Goal: Information Seeking & Learning: Learn about a topic

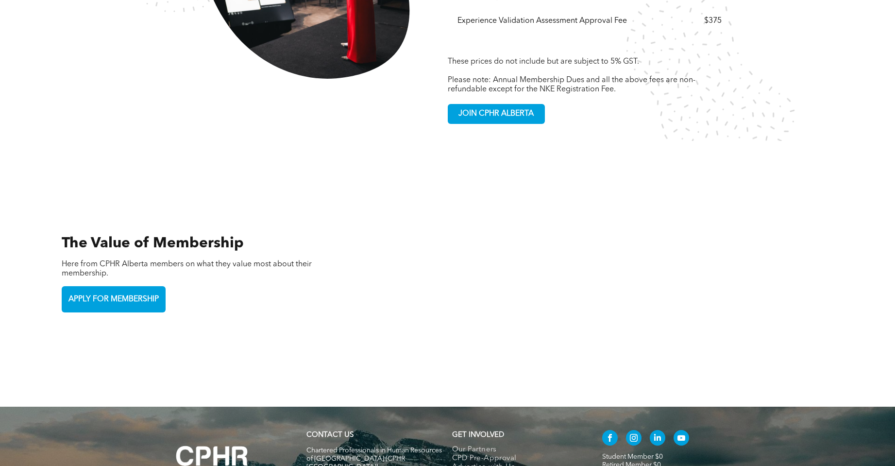
scroll to position [2086, 0]
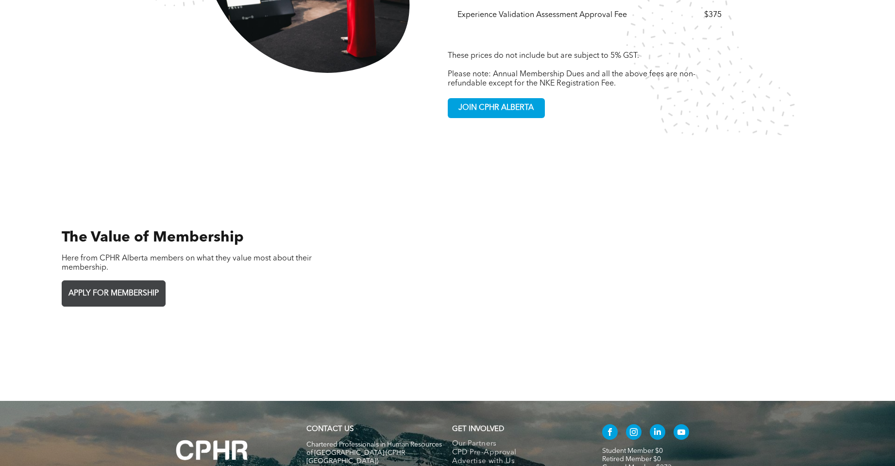
click at [111, 284] on span "APPLY FOR MEMBERSHIP" at bounding box center [113, 293] width 97 height 19
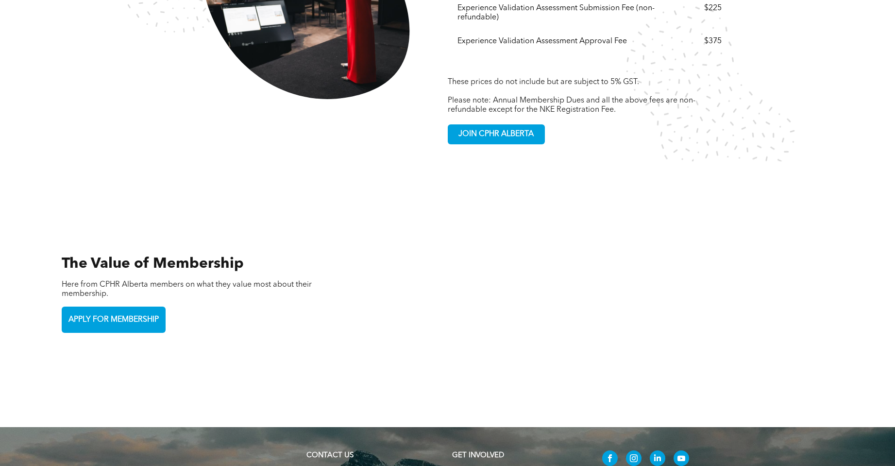
scroll to position [2037, 0]
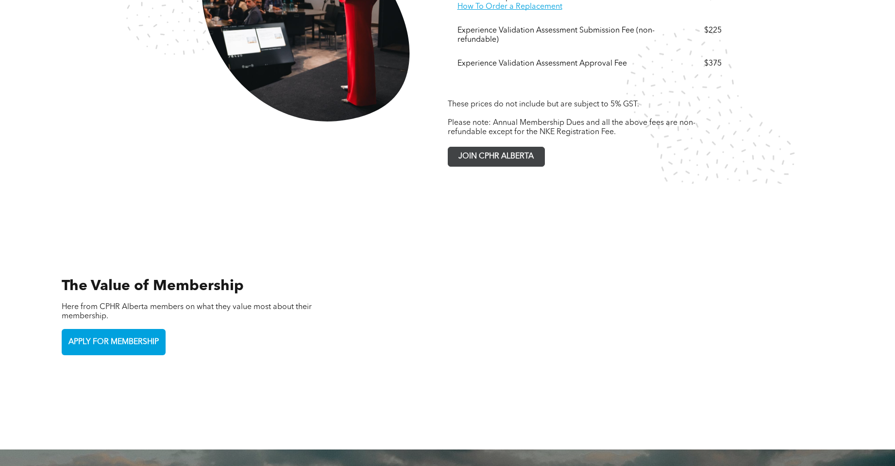
click at [493, 147] on span "JOIN CPHR ALBERTA" at bounding box center [496, 156] width 82 height 19
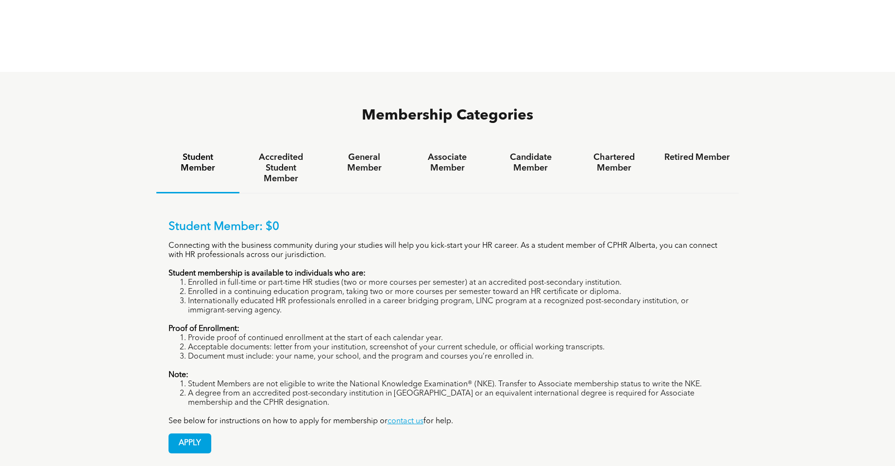
scroll to position [680, 0]
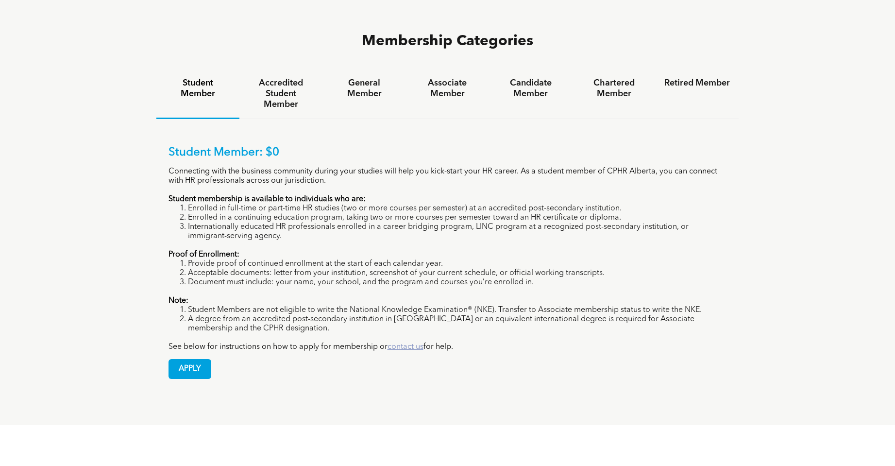
click at [403, 343] on link "contact us" at bounding box center [406, 347] width 36 height 8
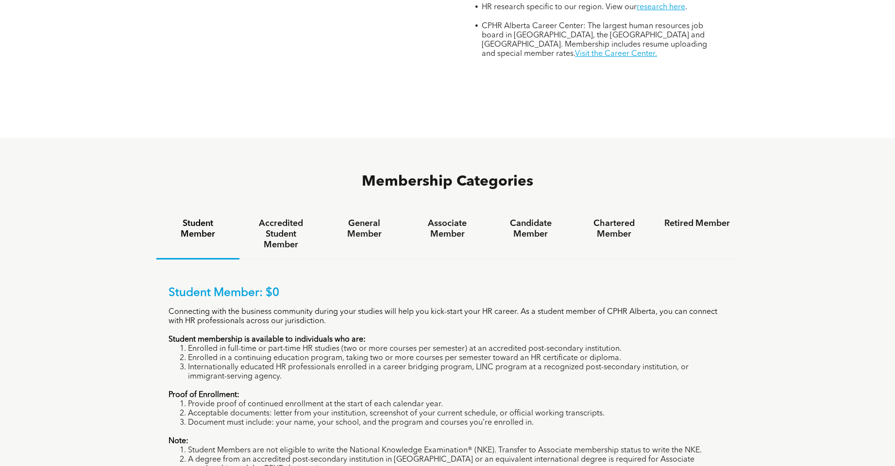
scroll to position [534, 0]
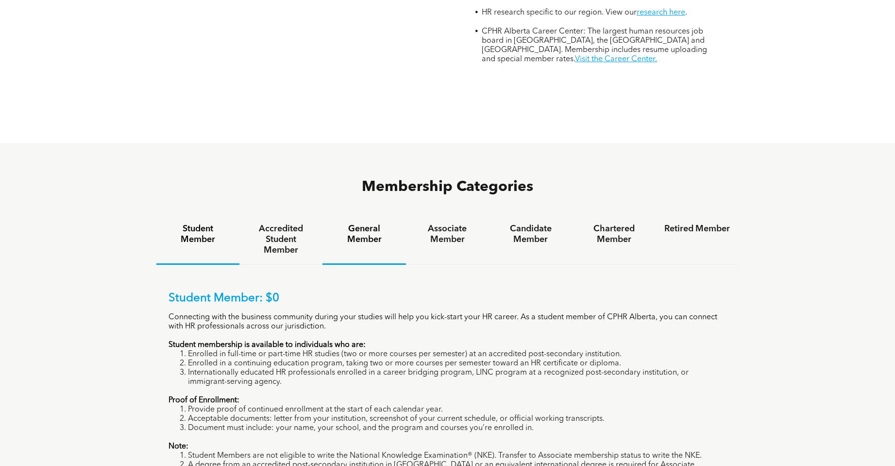
click at [369, 223] on h4 "General Member" at bounding box center [364, 233] width 66 height 21
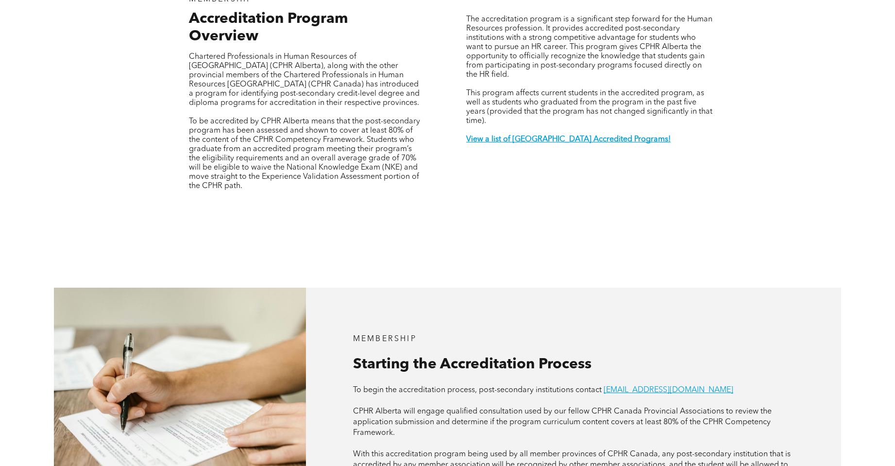
scroll to position [243, 0]
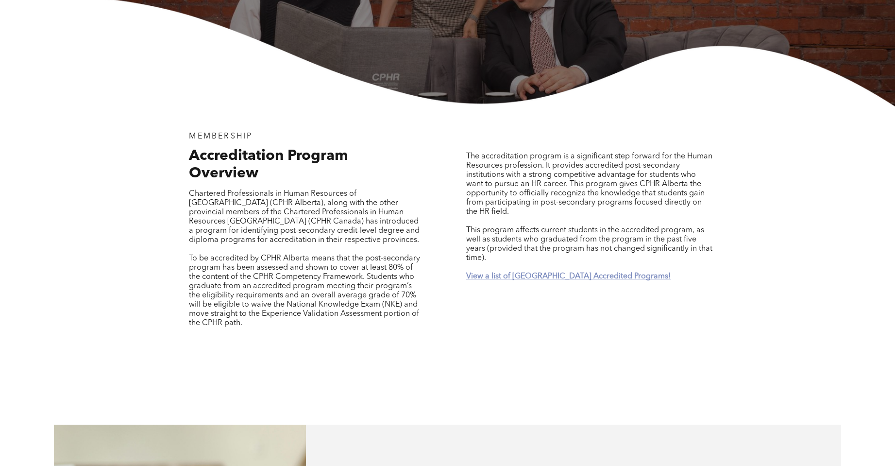
click at [514, 272] on strong "View a list of Alberta Accredited Programs!" at bounding box center [568, 276] width 204 height 8
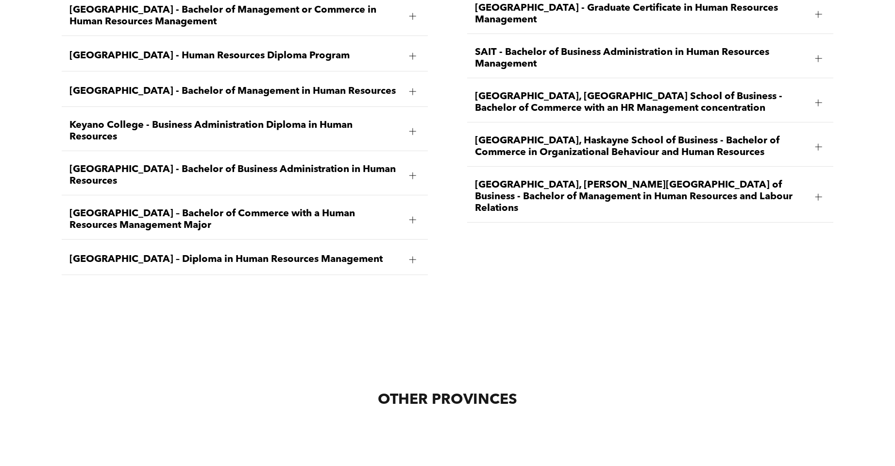
scroll to position [1461, 0]
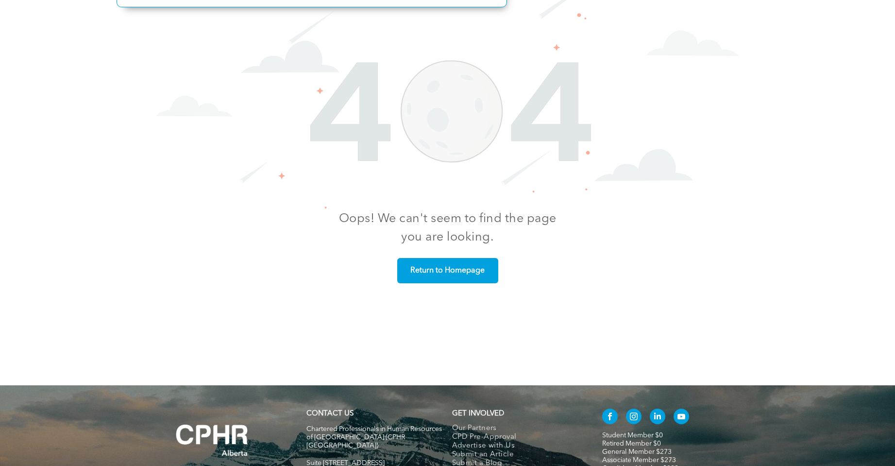
scroll to position [291, 0]
